Goal: Transaction & Acquisition: Subscribe to service/newsletter

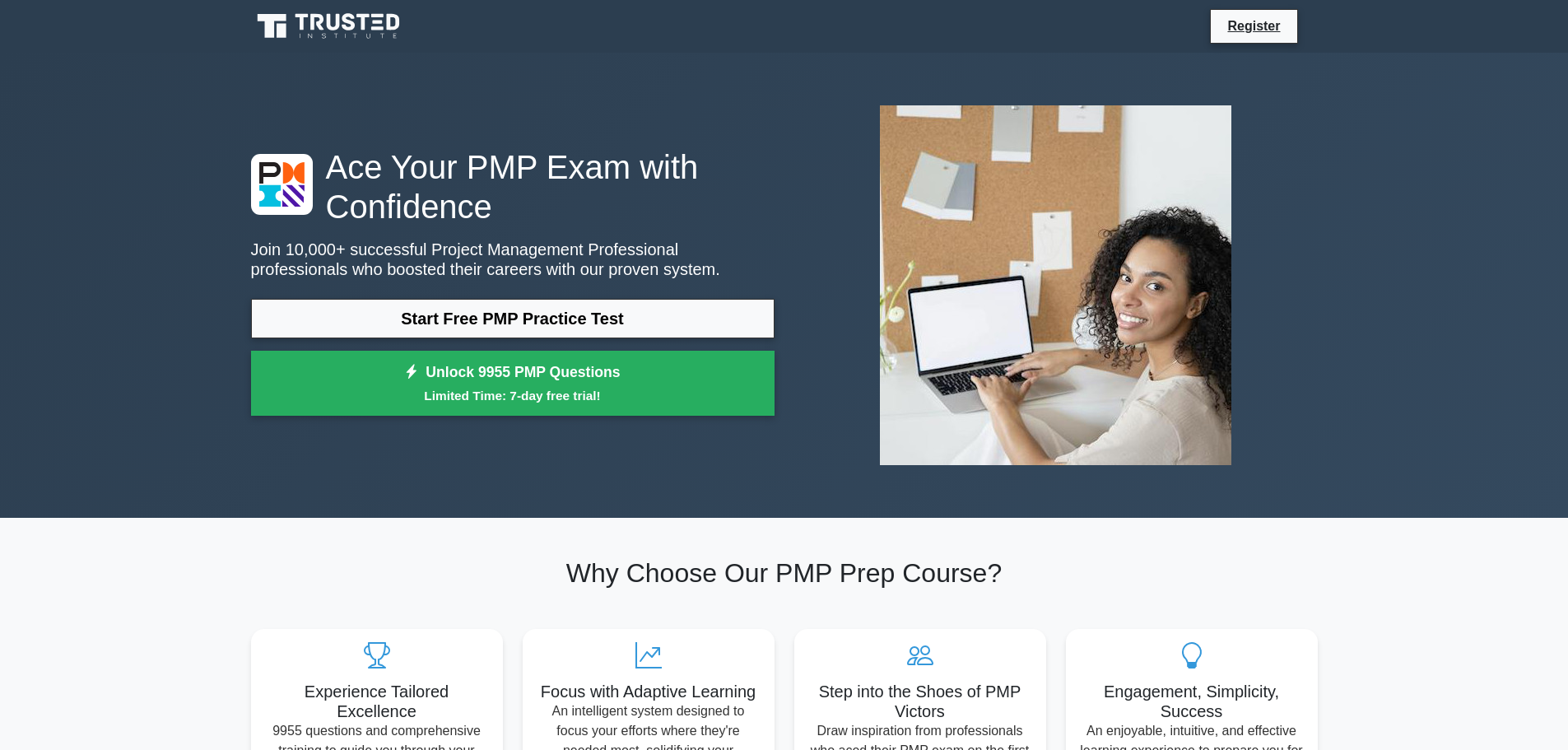
click at [480, 377] on link "Unlock 9955 PMP Questions Limited Time: 7-day free trial!" at bounding box center [513, 383] width 523 height 66
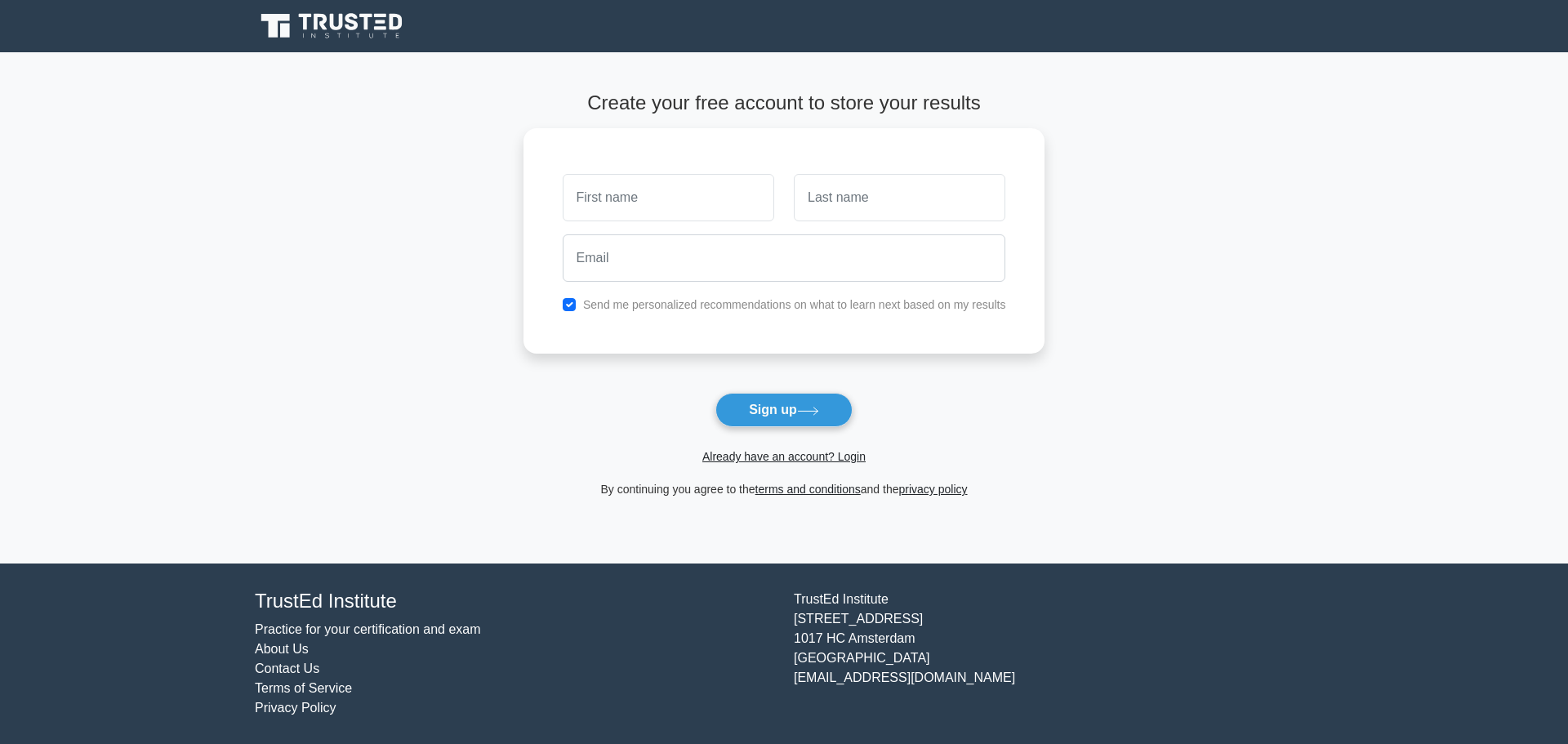
click at [600, 199] on input "text" at bounding box center [668, 197] width 211 height 48
type input "Bruce"
type input "Plannette"
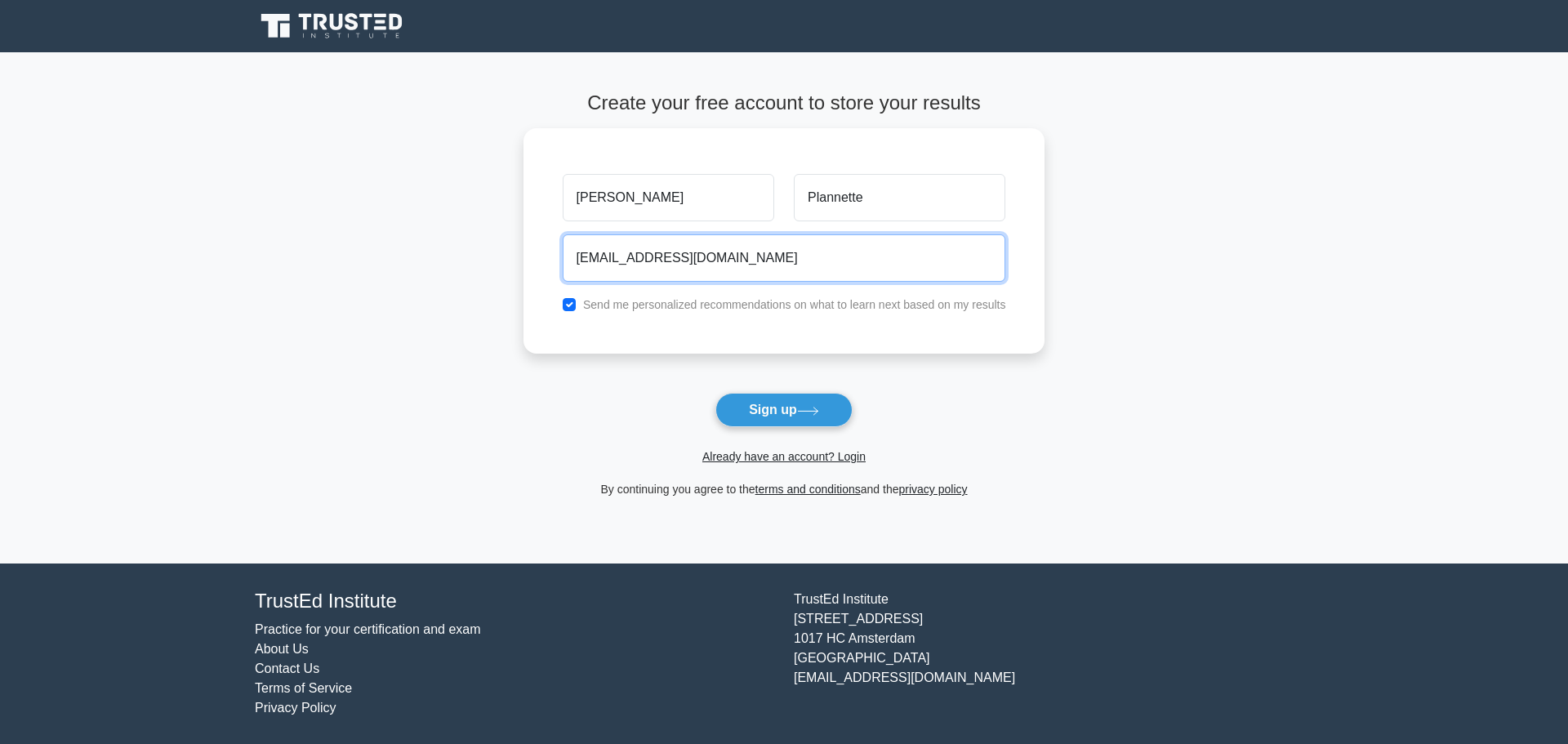
type input "bruceplannette@gmail.com"
click at [716, 393] on button "Sign up" at bounding box center [784, 409] width 137 height 34
